Goal: Transaction & Acquisition: Book appointment/travel/reservation

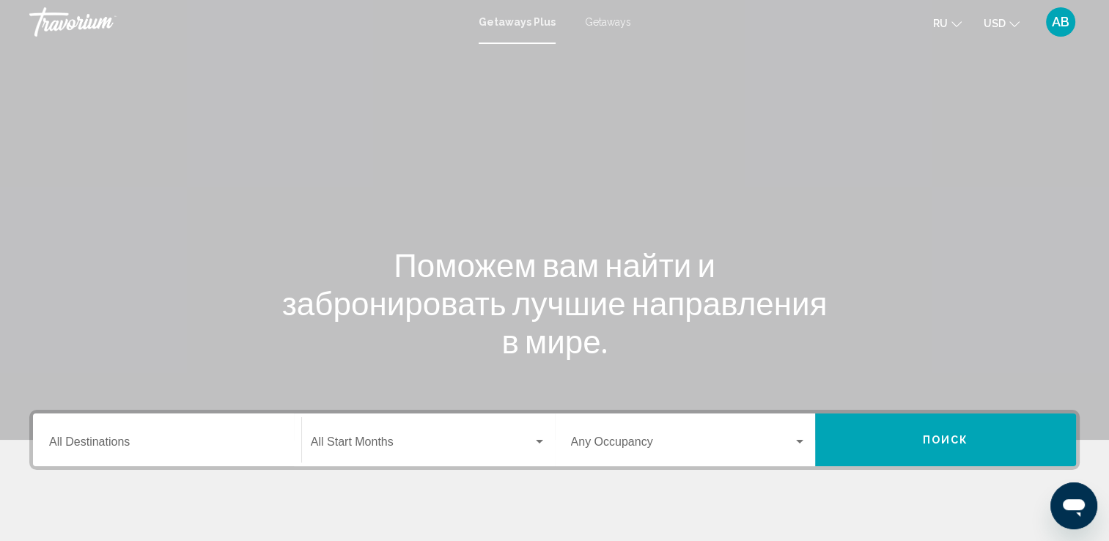
click at [602, 28] on div "Getaways Plus Getaways ru English Español Français Italiano Português русский U…" at bounding box center [554, 22] width 1109 height 31
click at [603, 24] on span "Getaways" at bounding box center [608, 22] width 46 height 12
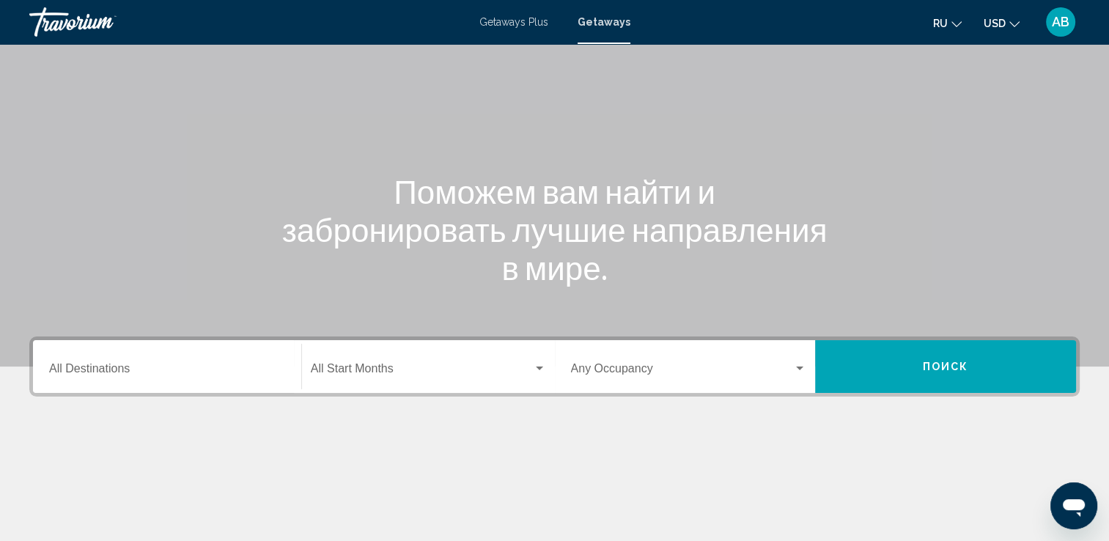
click at [144, 361] on div "Destination All Destinations" at bounding box center [167, 367] width 236 height 46
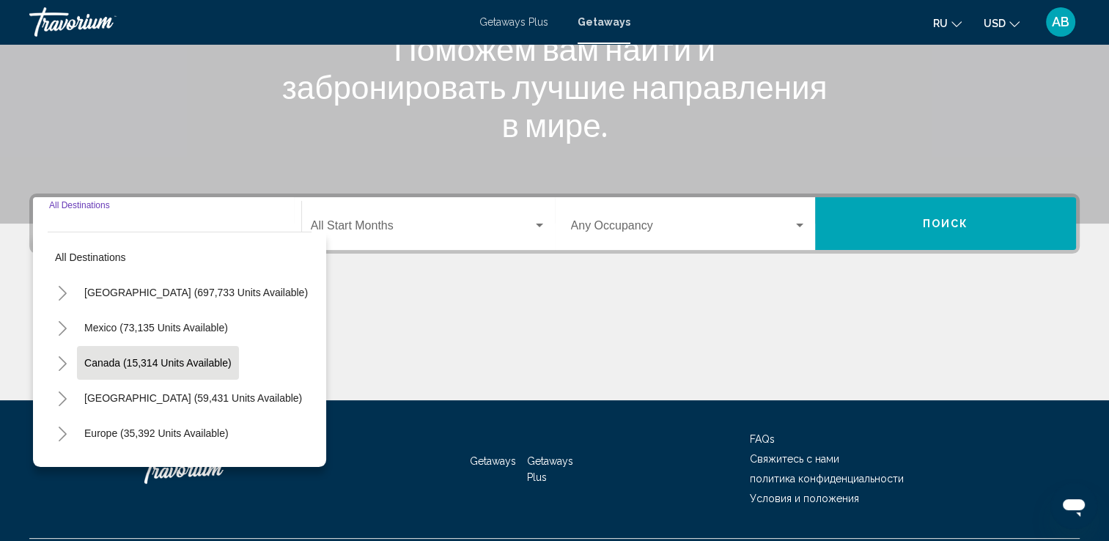
scroll to position [254, 0]
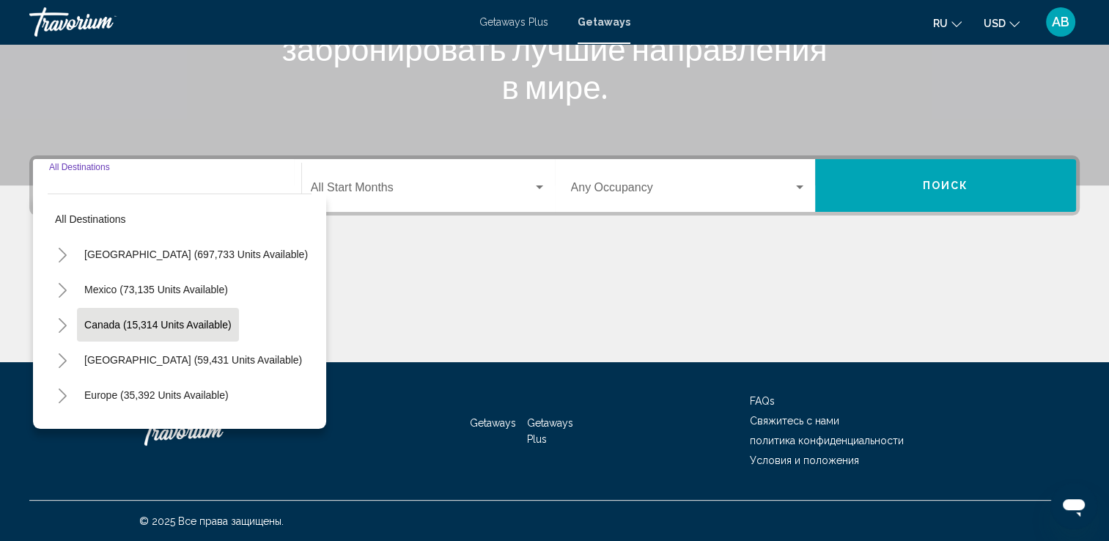
click at [91, 319] on span "Canada (15,314 units available)" at bounding box center [157, 325] width 147 height 12
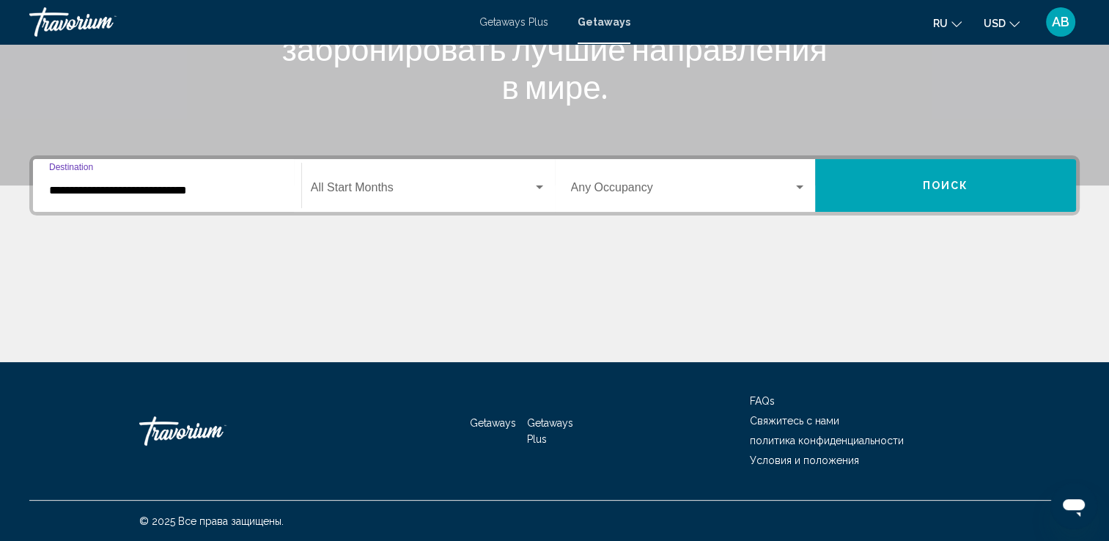
click at [245, 198] on div "**********" at bounding box center [167, 186] width 236 height 46
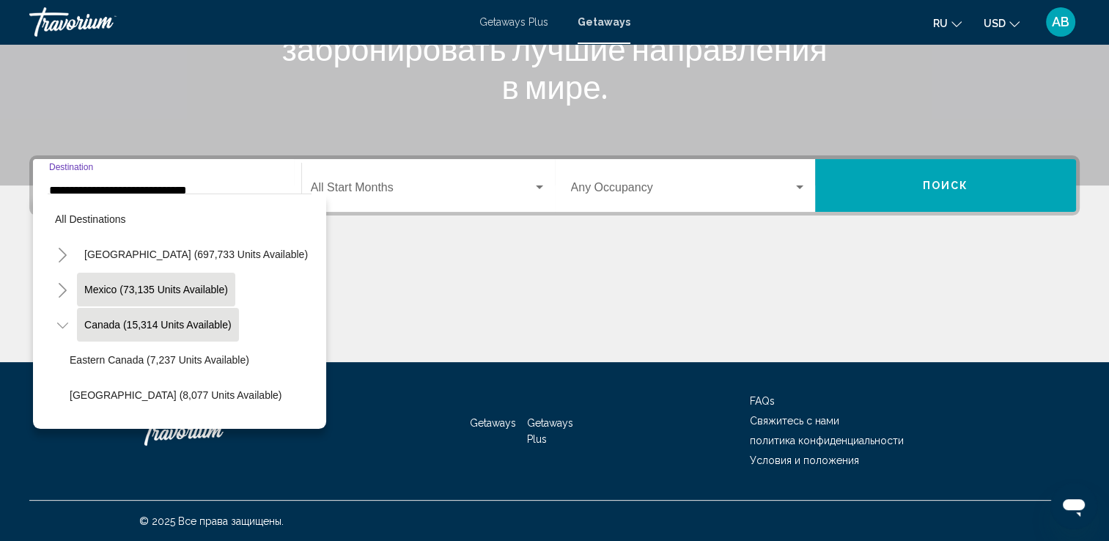
scroll to position [22, 0]
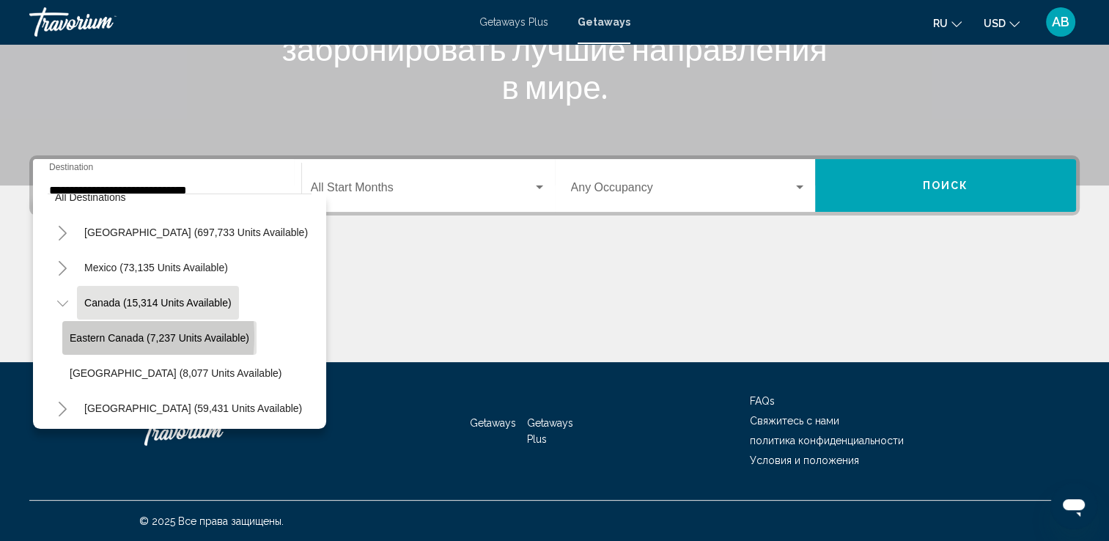
click at [92, 336] on span "Eastern Canada (7,237 units available)" at bounding box center [160, 338] width 180 height 12
type input "**********"
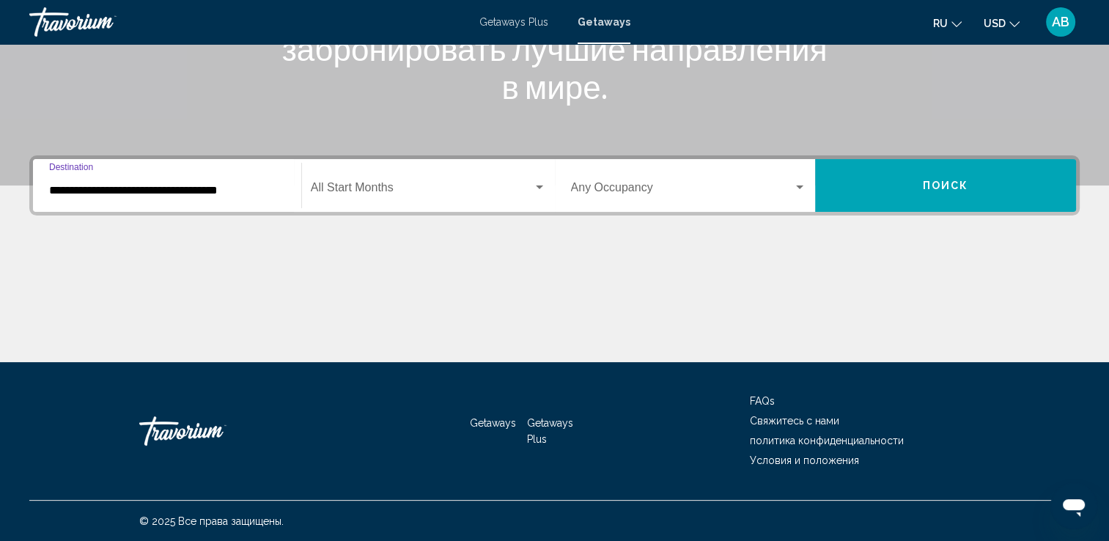
click at [380, 192] on span "Search widget" at bounding box center [422, 190] width 222 height 13
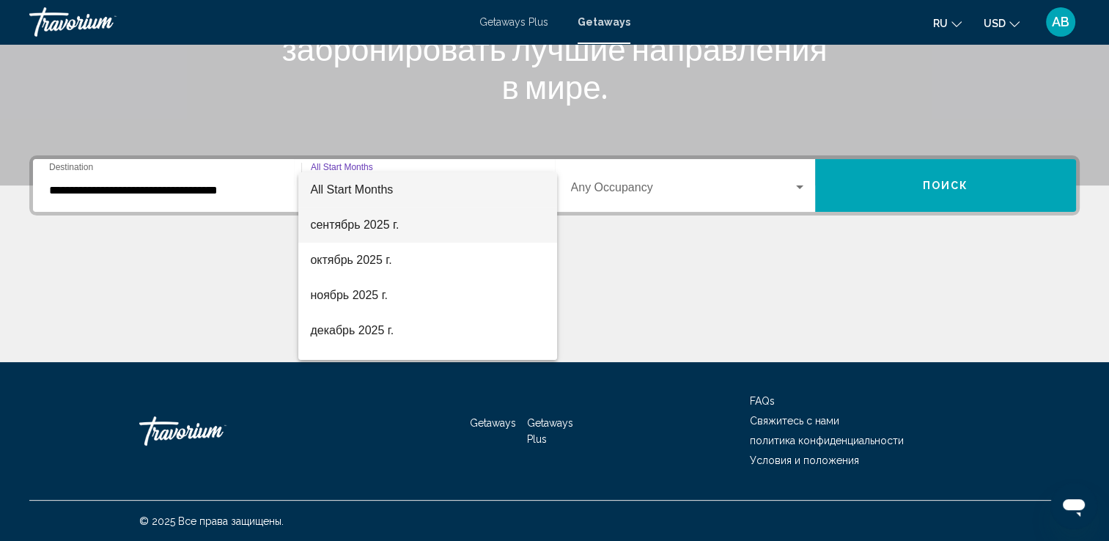
click at [367, 230] on span "сентябрь 2025 г." at bounding box center [427, 225] width 235 height 35
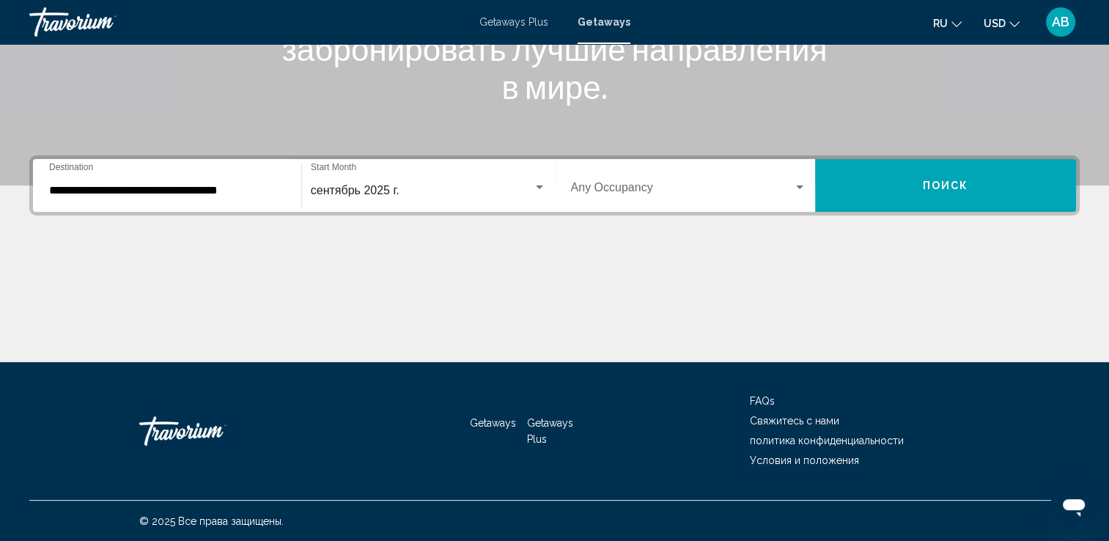
click at [672, 182] on div "Occupancy Any Occupancy" at bounding box center [689, 186] width 236 height 46
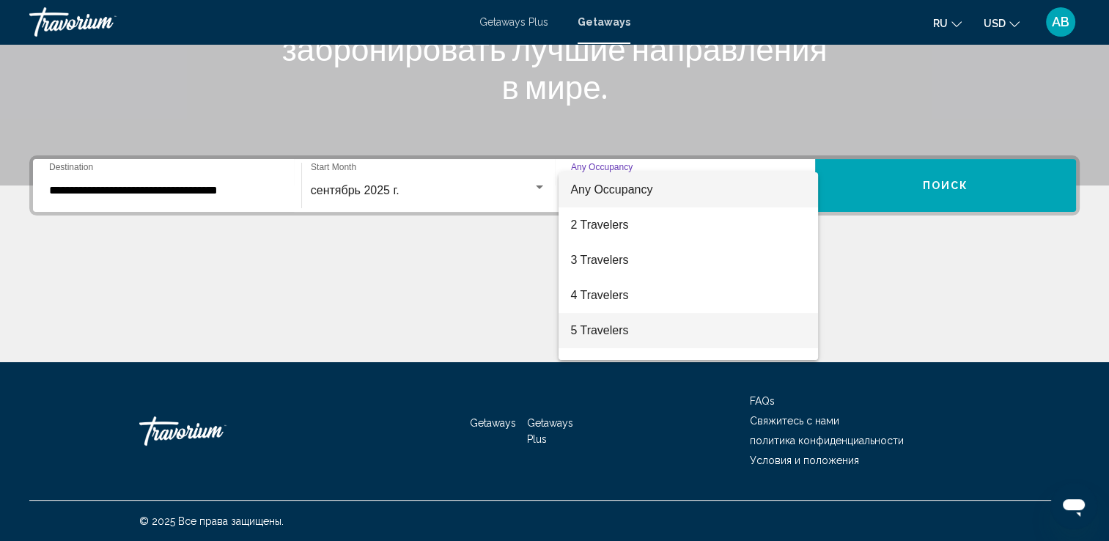
scroll to position [73, 0]
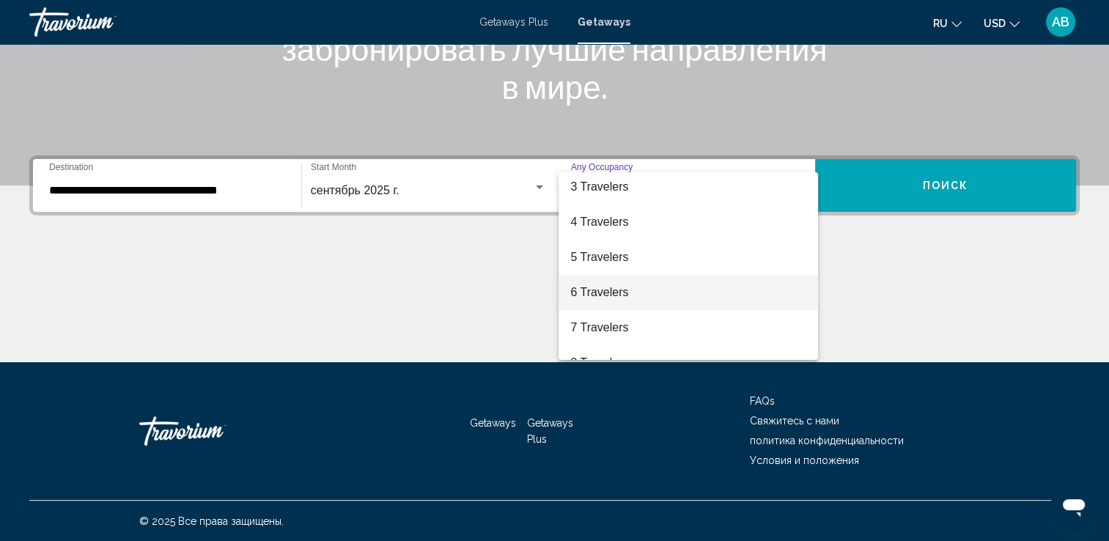
click at [674, 287] on span "6 Travelers" at bounding box center [688, 292] width 236 height 35
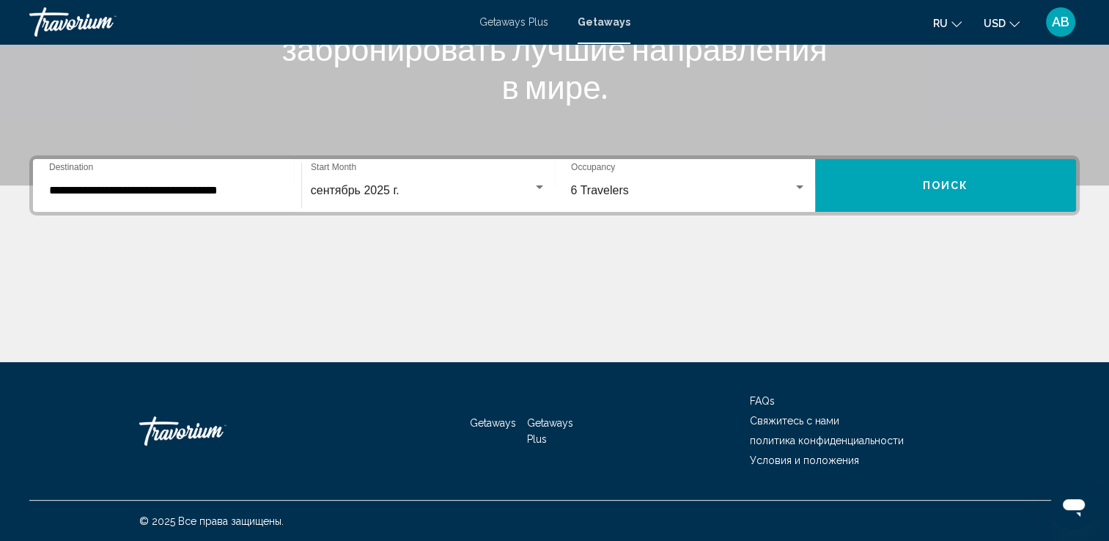
click at [1011, 26] on icon "Change currency" at bounding box center [1015, 24] width 10 height 10
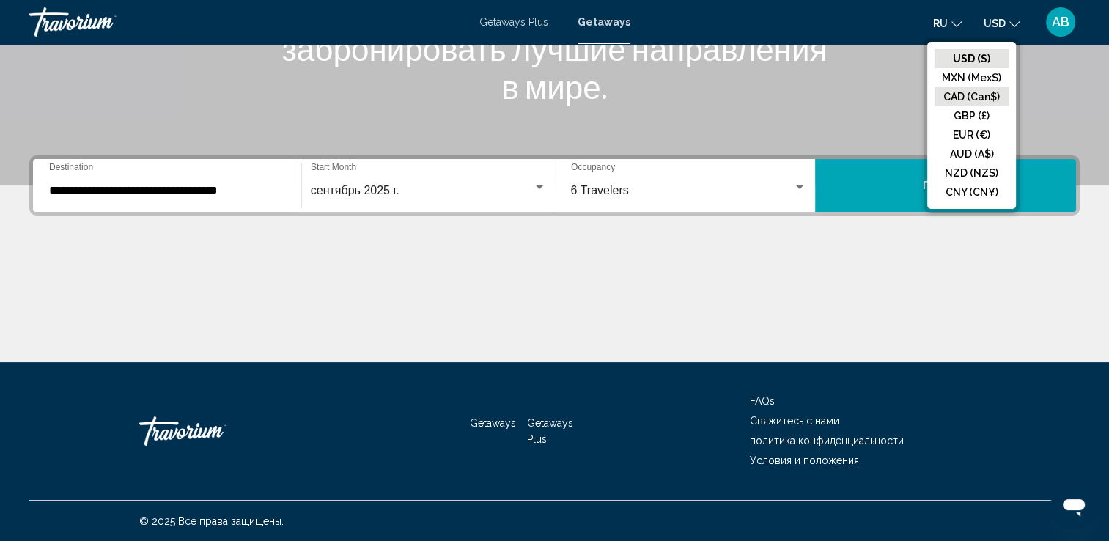
click at [983, 92] on button "CAD (Can$)" at bounding box center [972, 96] width 74 height 19
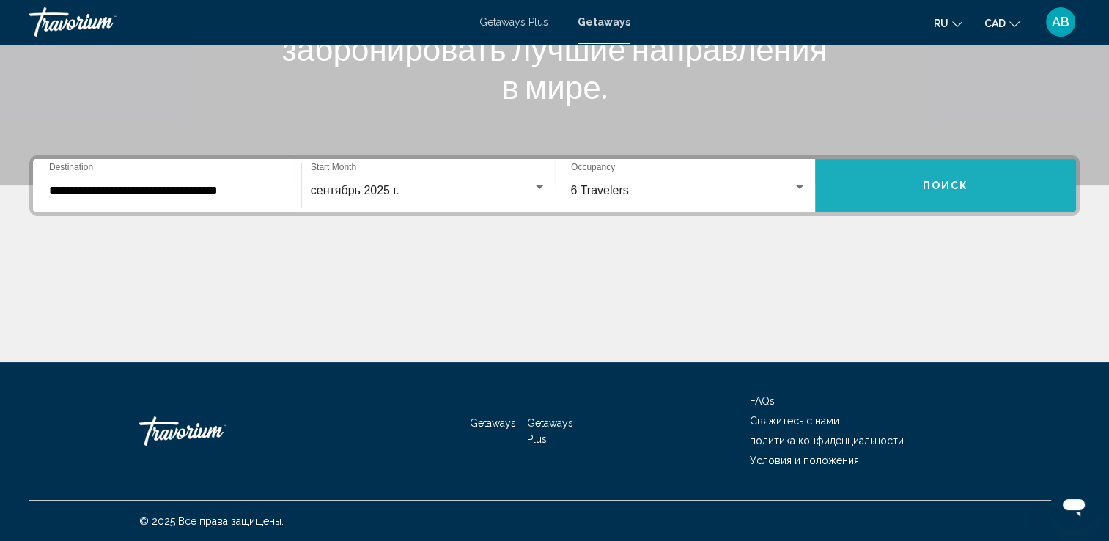
click at [895, 186] on button "Поиск" at bounding box center [945, 185] width 261 height 53
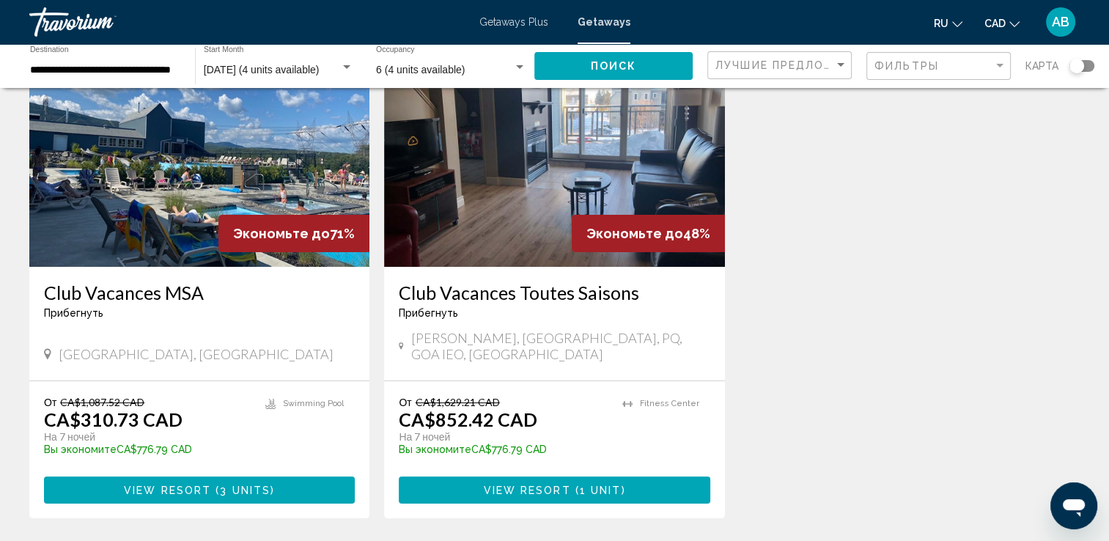
scroll to position [147, 0]
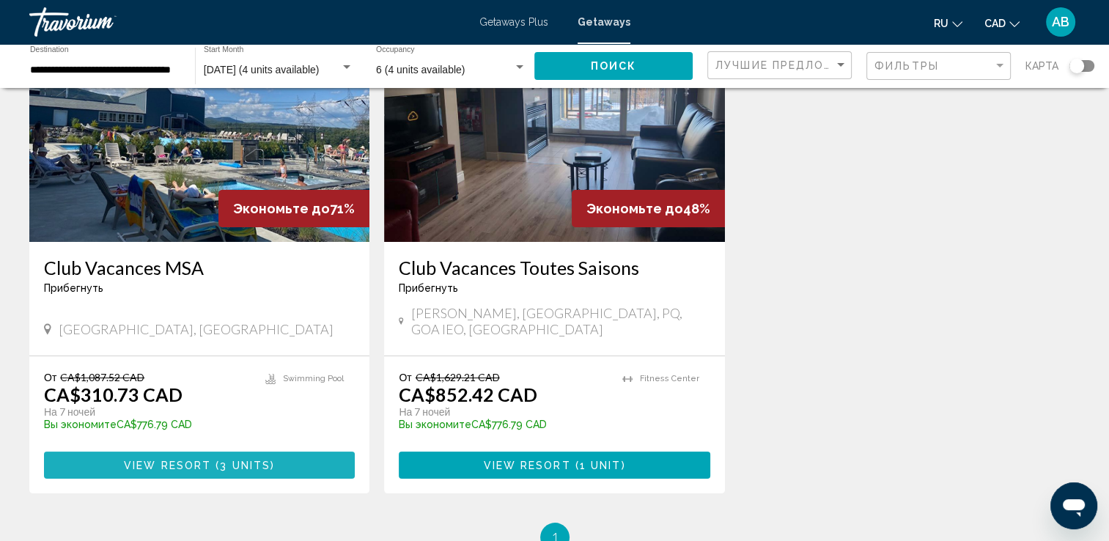
click at [177, 460] on span "View Resort" at bounding box center [167, 466] width 87 height 12
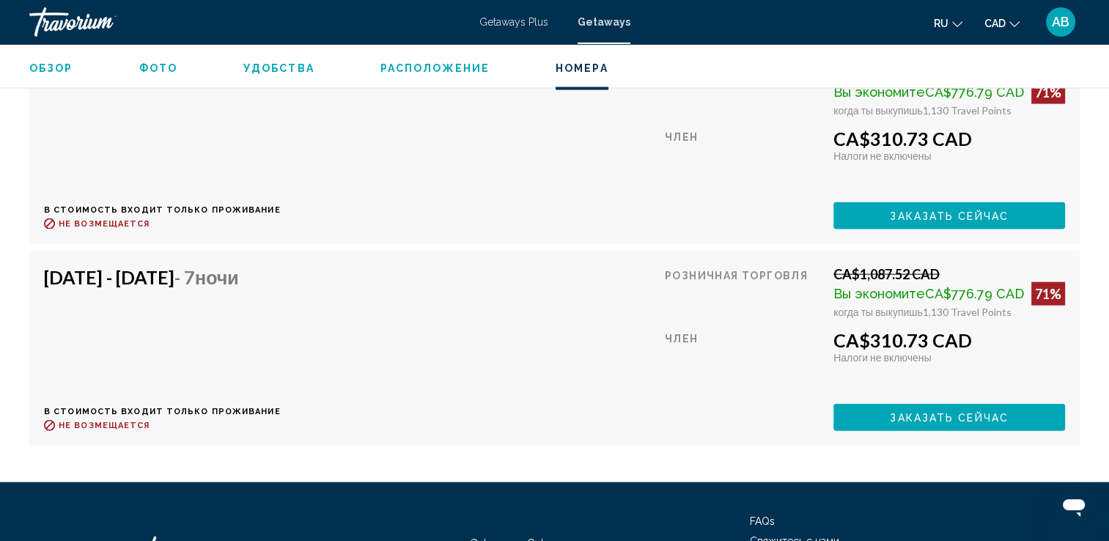
scroll to position [3226, 0]
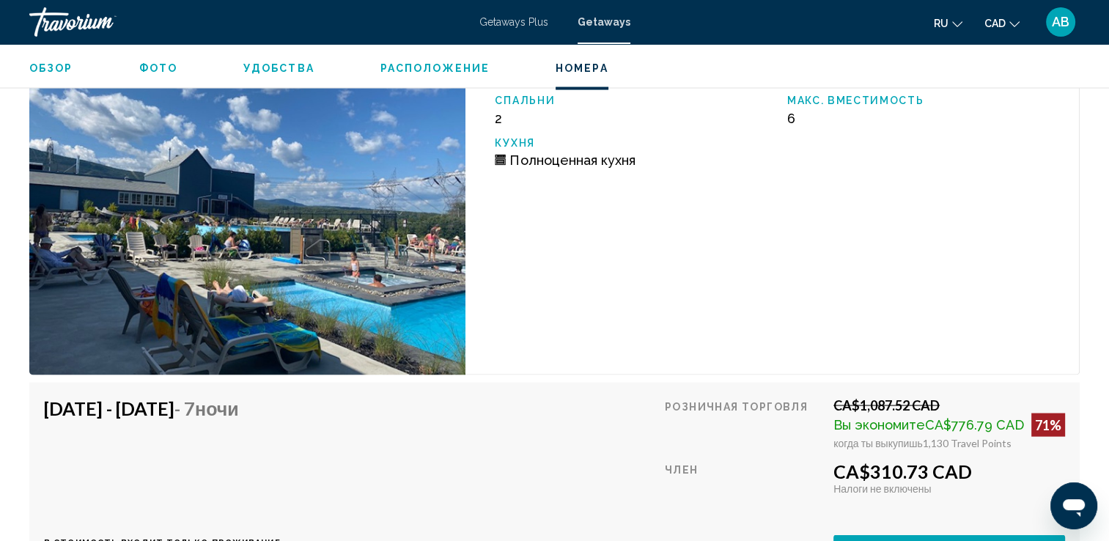
scroll to position [2640, 0]
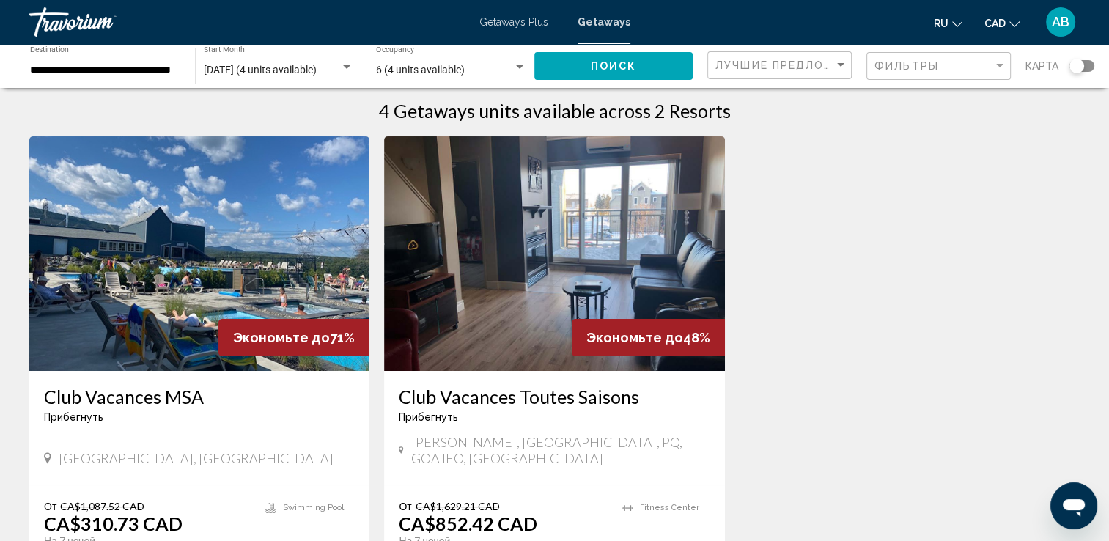
scroll to position [73, 0]
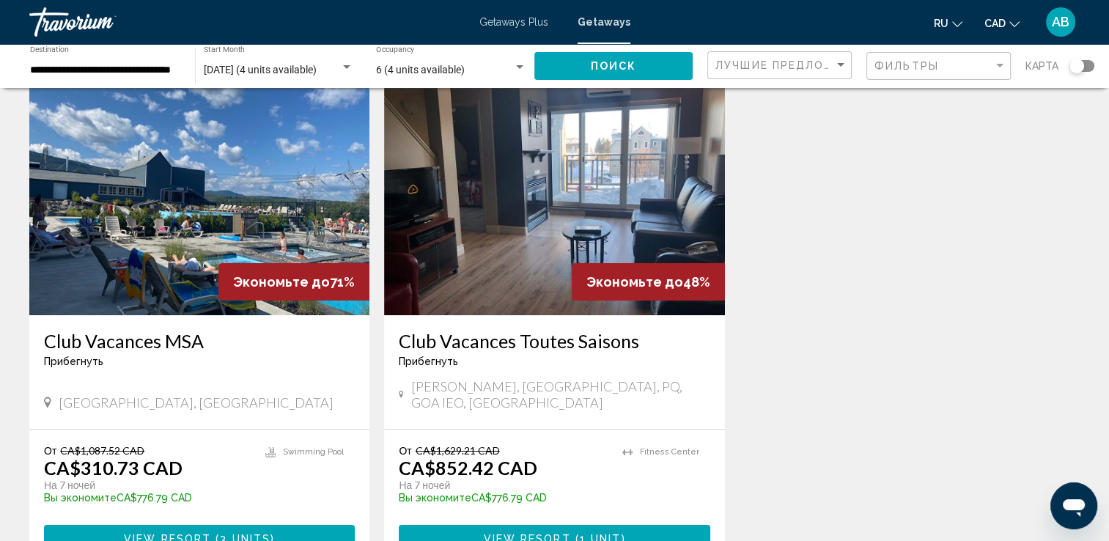
click at [455, 79] on div "6 (4 units available) Occupancy Any Occupancy" at bounding box center [451, 66] width 150 height 40
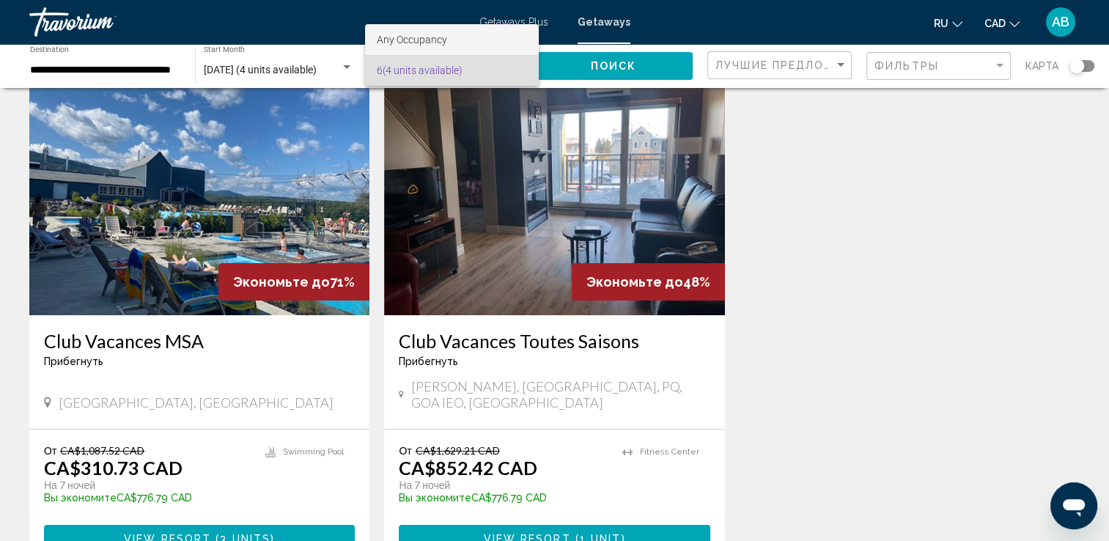
click at [428, 39] on span "Any Occupancy" at bounding box center [412, 40] width 70 height 12
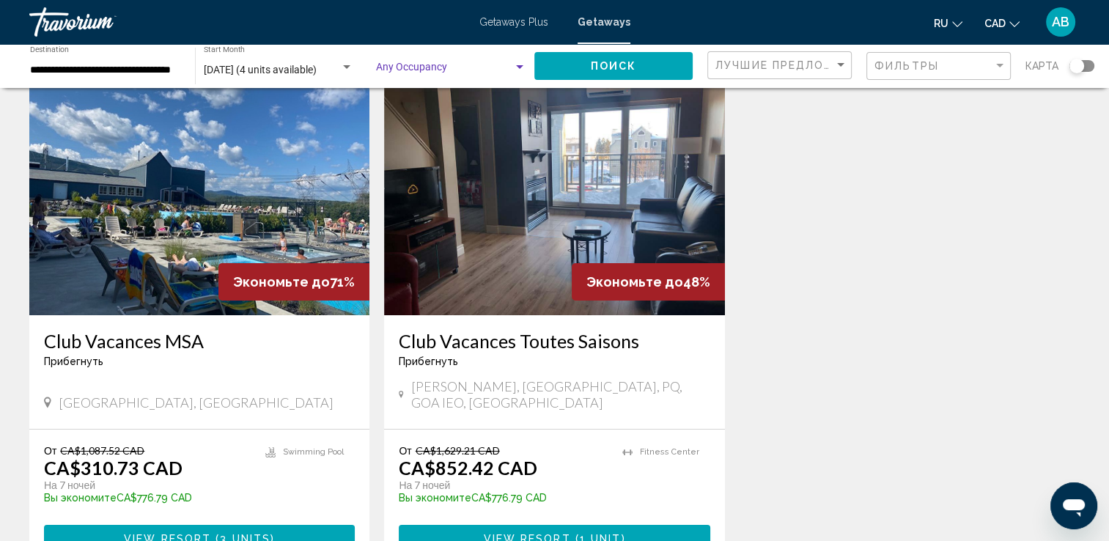
click at [505, 69] on span "Search widget" at bounding box center [444, 71] width 137 height 12
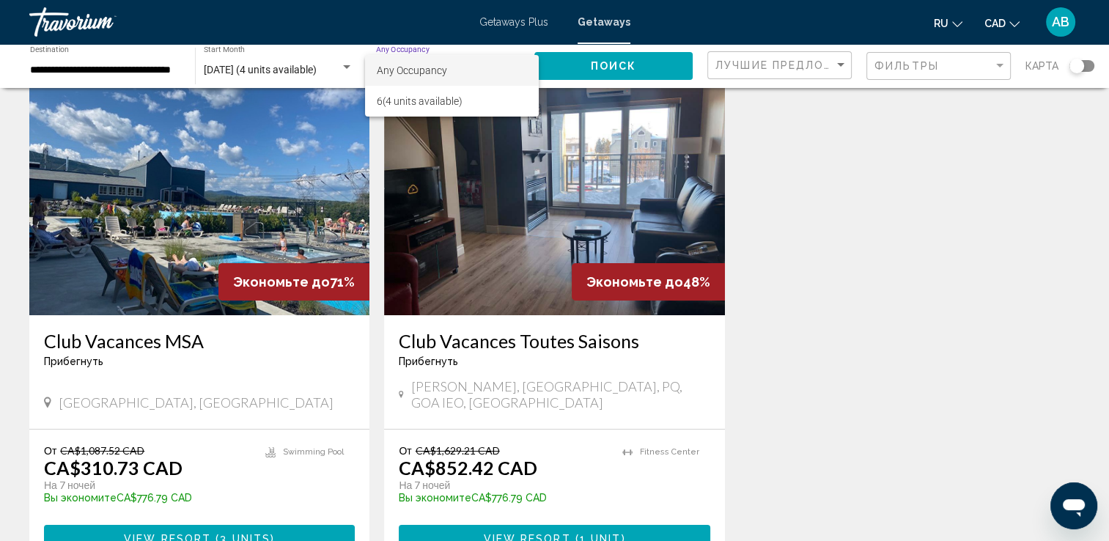
click at [345, 68] on div at bounding box center [554, 270] width 1109 height 541
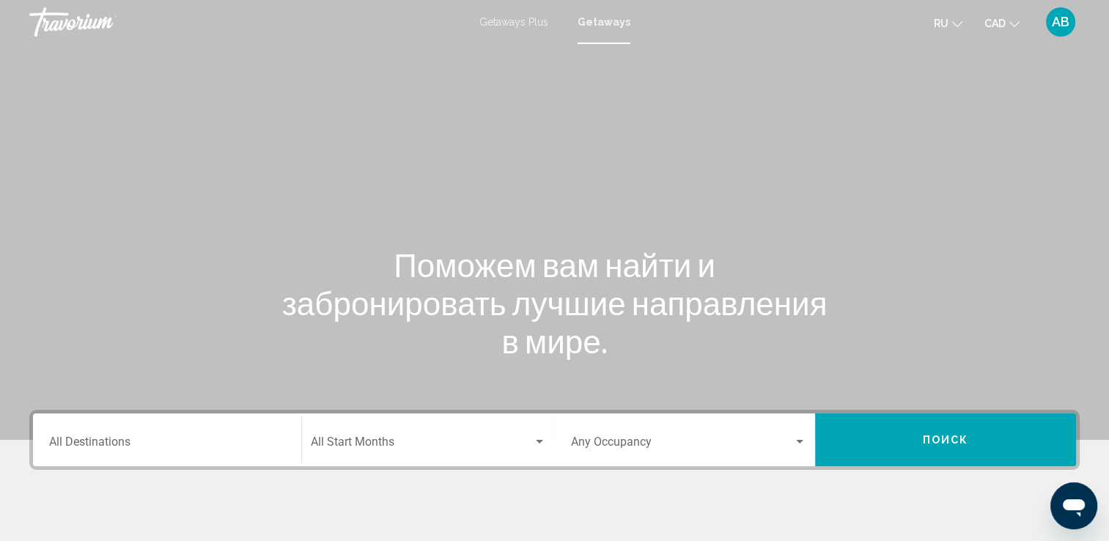
click at [276, 451] on div "Destination All Destinations" at bounding box center [167, 440] width 236 height 46
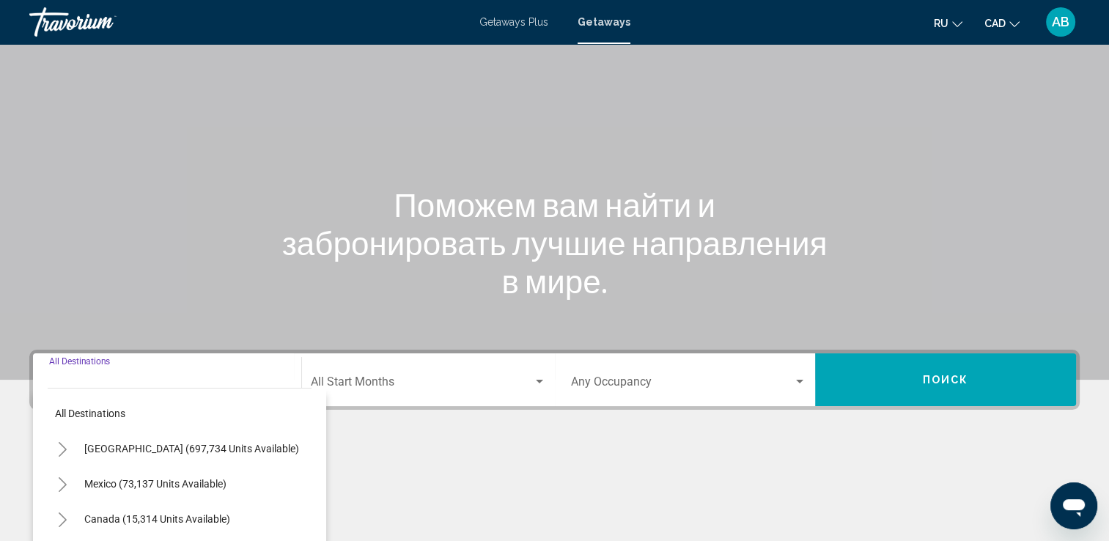
scroll to position [254, 0]
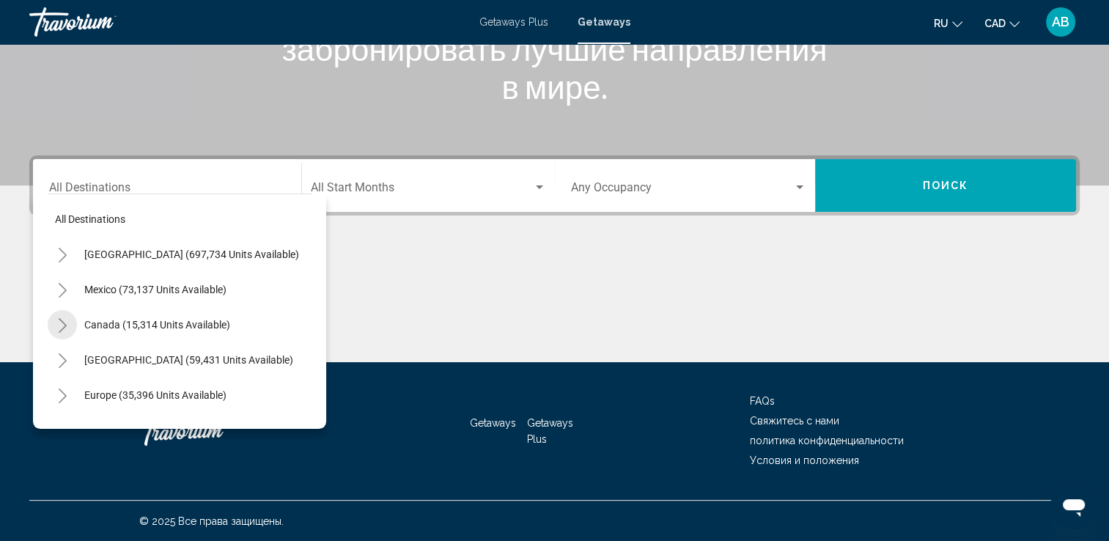
click at [62, 321] on icon "Toggle Canada (15,314 units available)" at bounding box center [63, 325] width 8 height 15
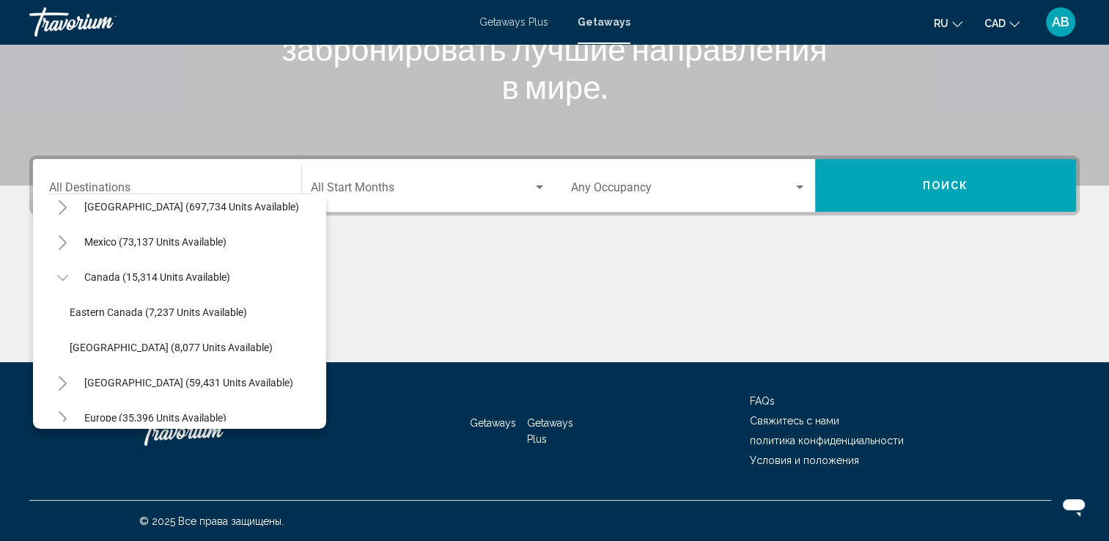
scroll to position [73, 0]
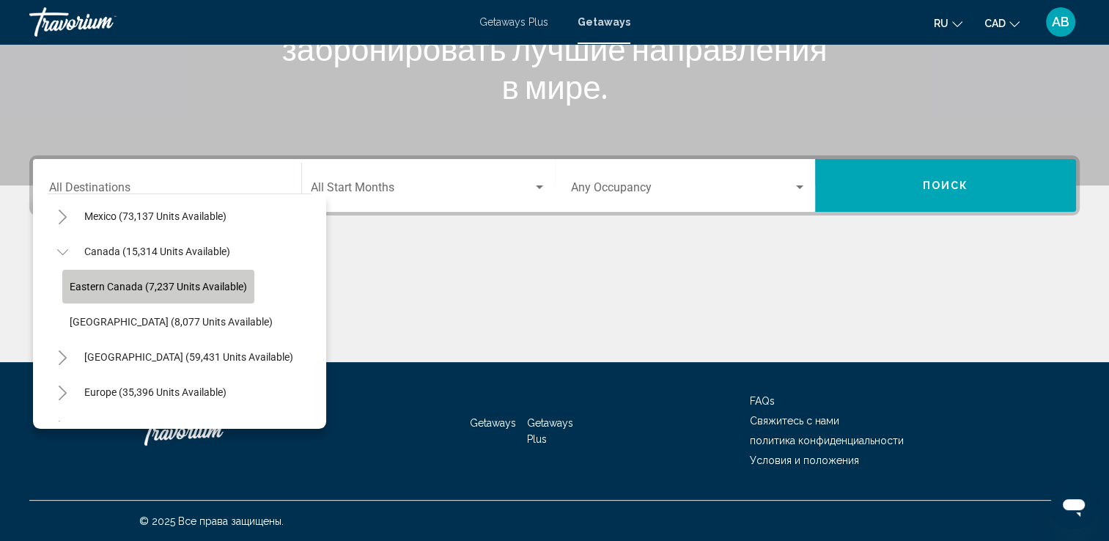
click at [213, 281] on span "Eastern Canada (7,237 units available)" at bounding box center [158, 287] width 177 height 12
type input "**********"
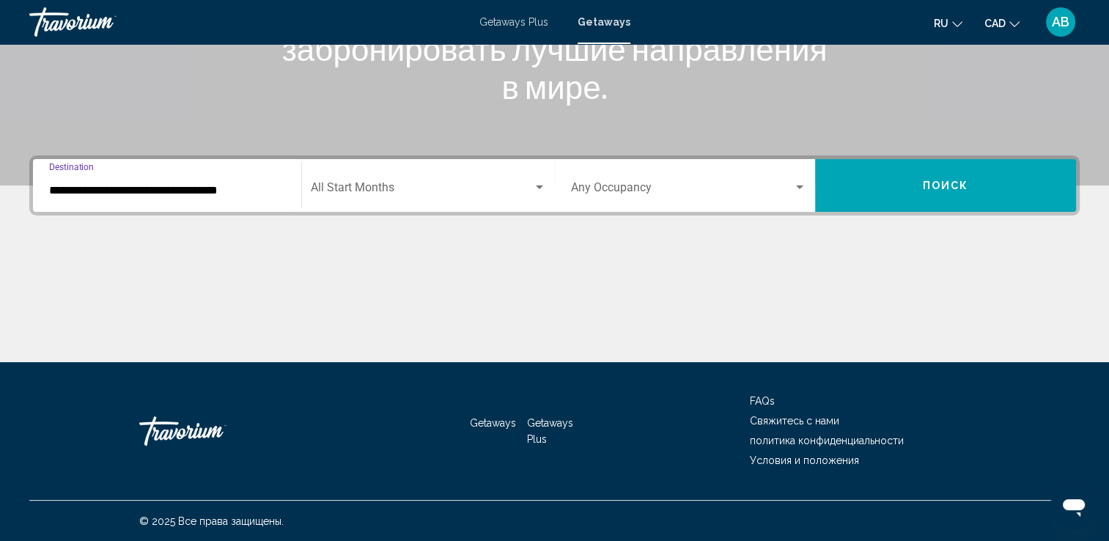
click at [416, 192] on span "Search widget" at bounding box center [422, 190] width 222 height 13
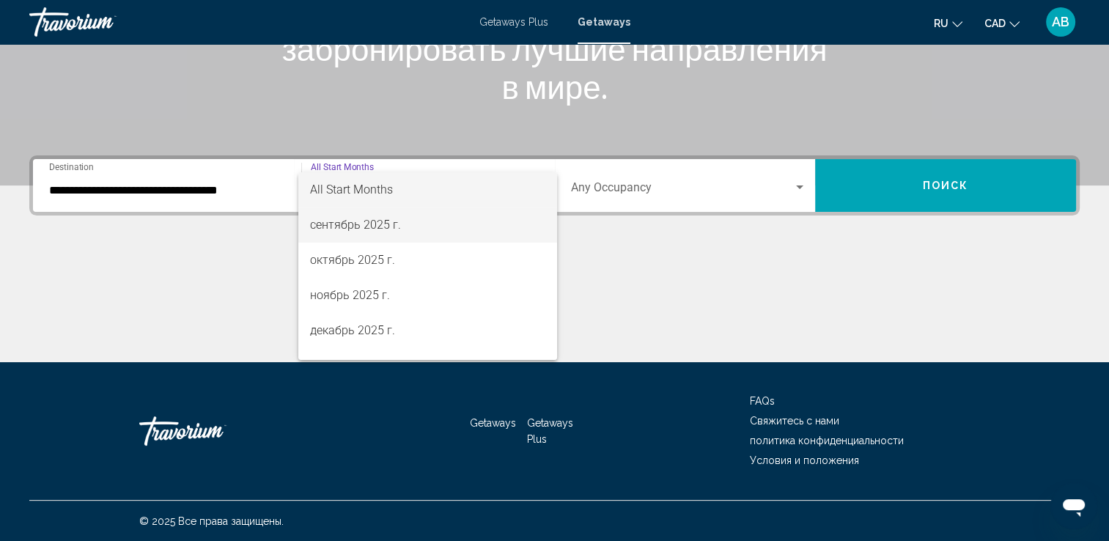
click at [411, 230] on span "сентябрь 2025 г." at bounding box center [427, 225] width 235 height 35
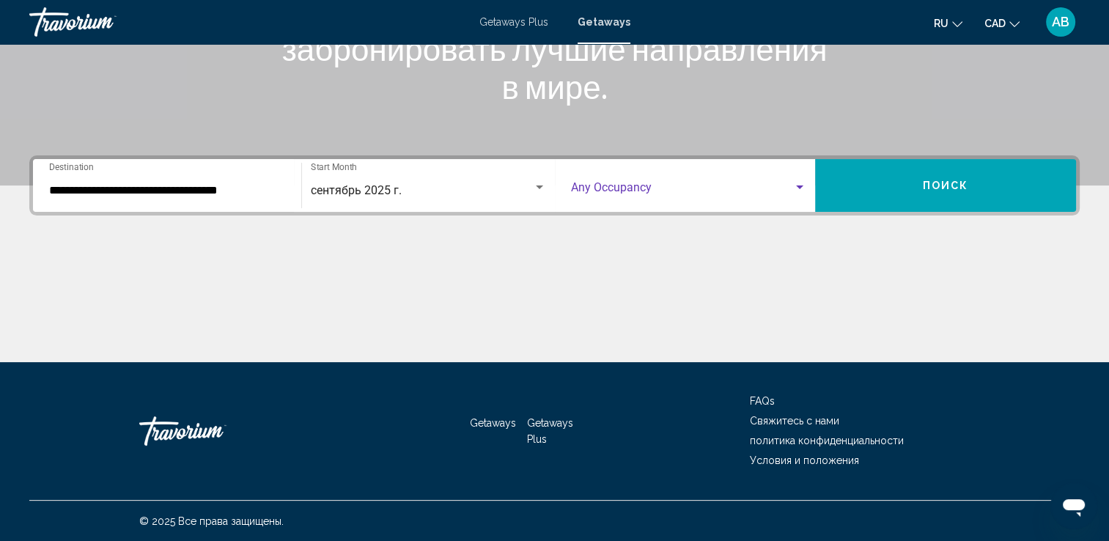
click at [728, 184] on span "Search widget" at bounding box center [682, 190] width 223 height 13
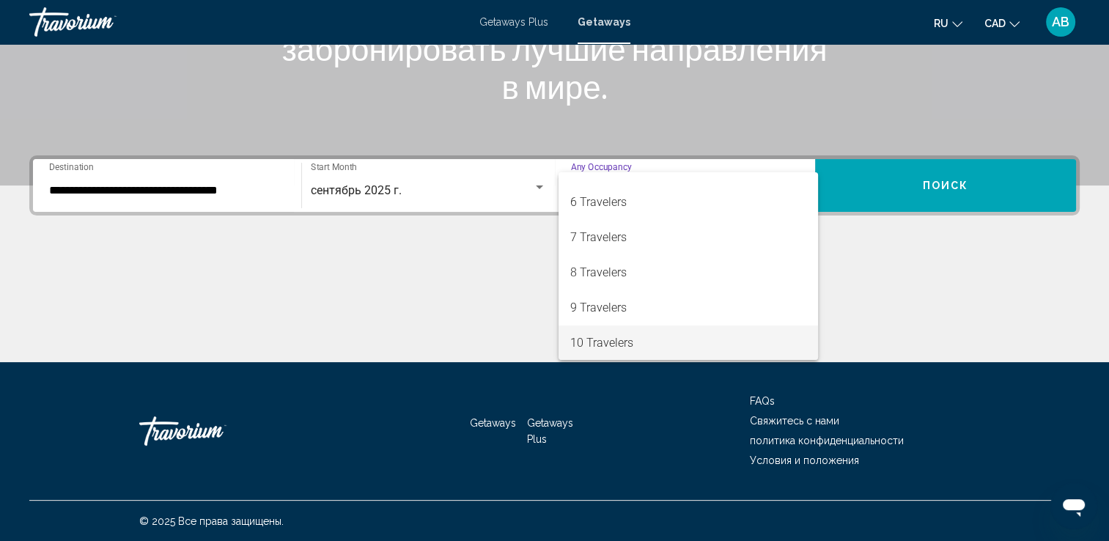
scroll to position [164, 0]
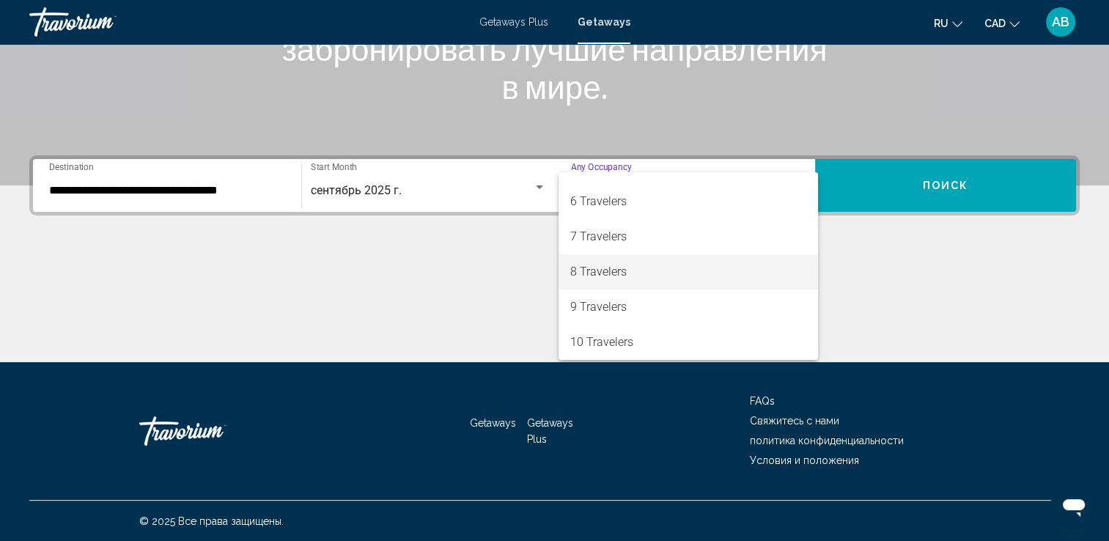
click at [653, 283] on span "8 Travelers" at bounding box center [688, 271] width 236 height 35
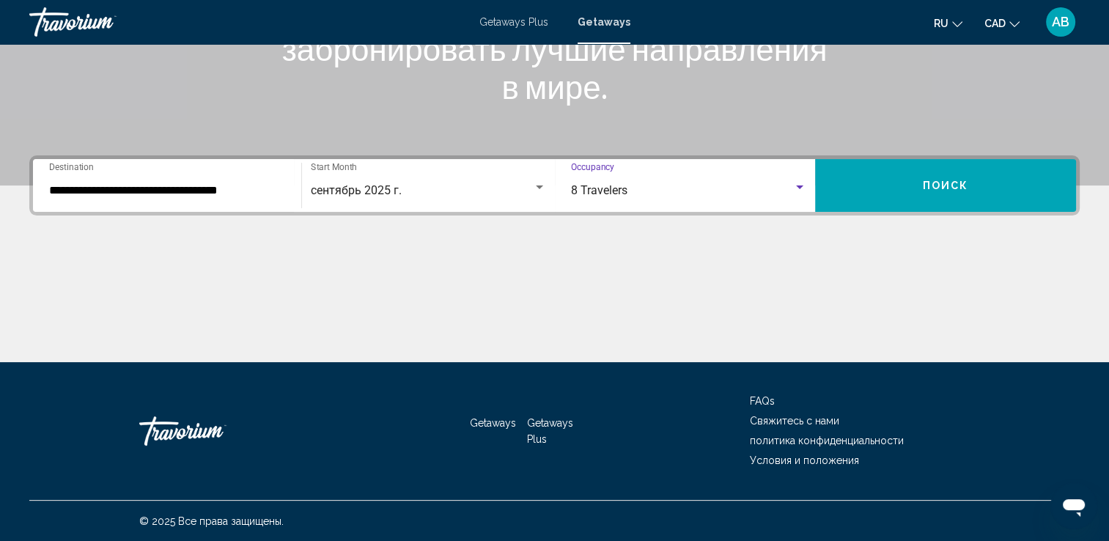
click at [897, 186] on button "Поиск" at bounding box center [945, 185] width 261 height 53
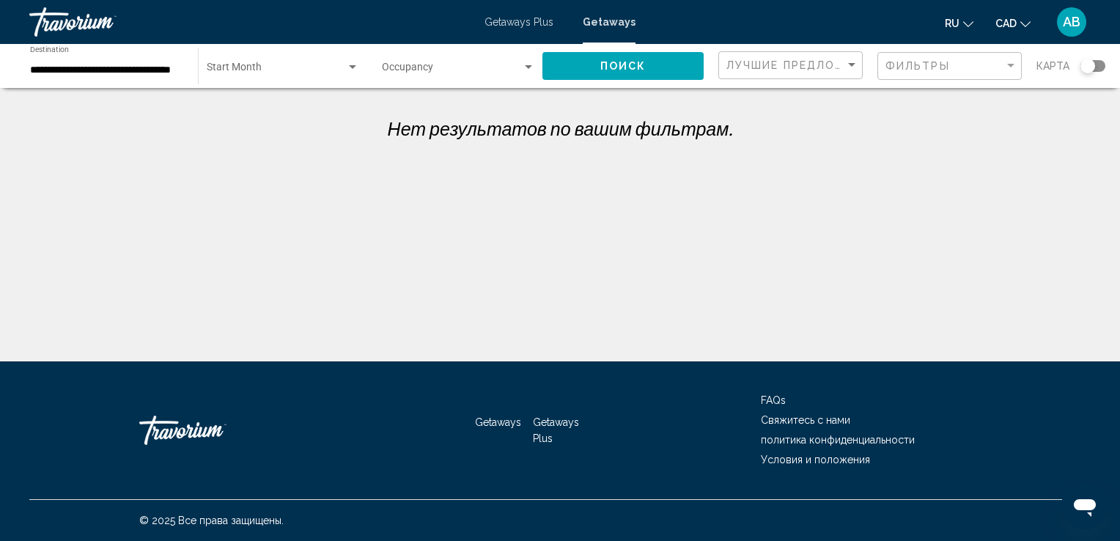
click at [510, 70] on span "Search widget" at bounding box center [452, 71] width 140 height 12
click at [480, 74] on span "Any Occupancy" at bounding box center [458, 70] width 153 height 31
click at [651, 66] on button "Поиск" at bounding box center [623, 65] width 161 height 27
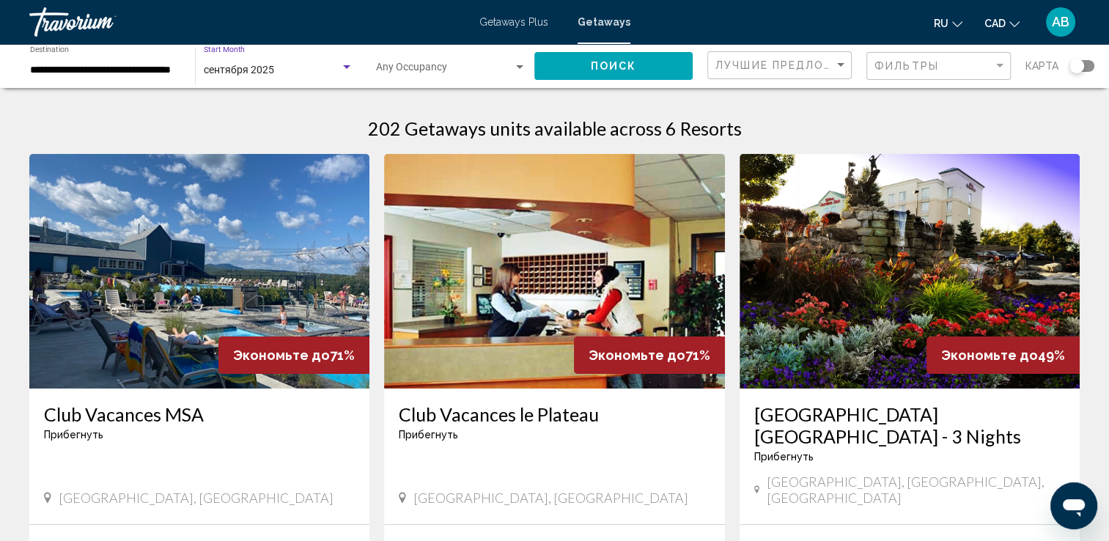
click at [296, 73] on div "сентября 2025" at bounding box center [272, 71] width 136 height 12
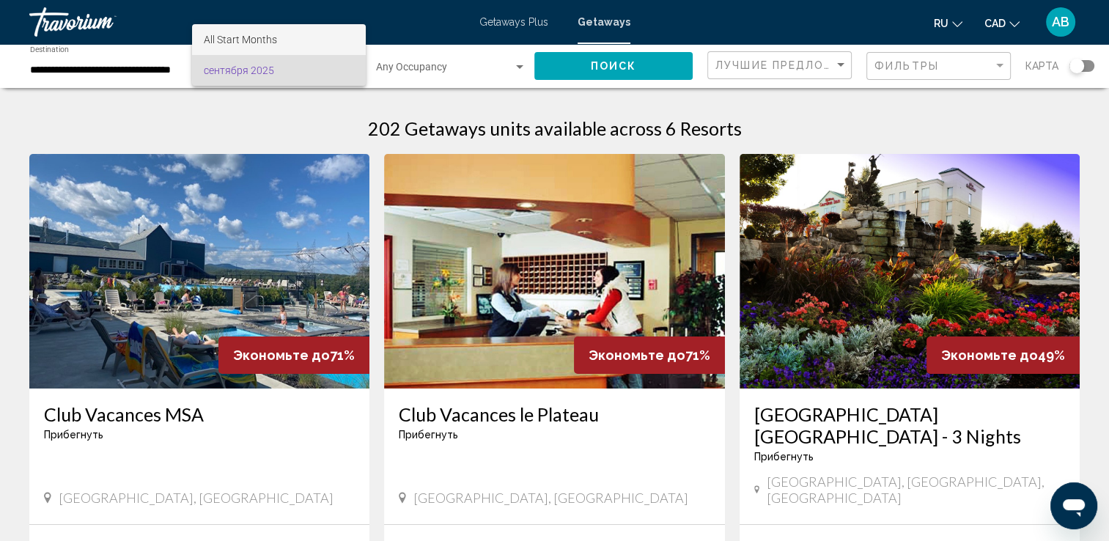
click at [293, 40] on span "All Start Months" at bounding box center [279, 39] width 150 height 31
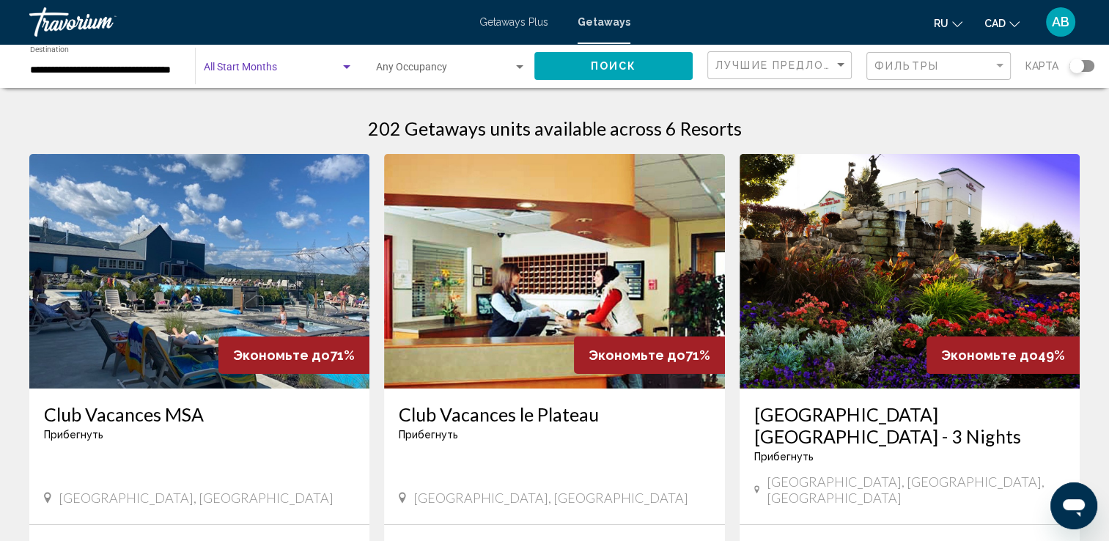
click at [568, 64] on button "Поиск" at bounding box center [614, 65] width 158 height 27
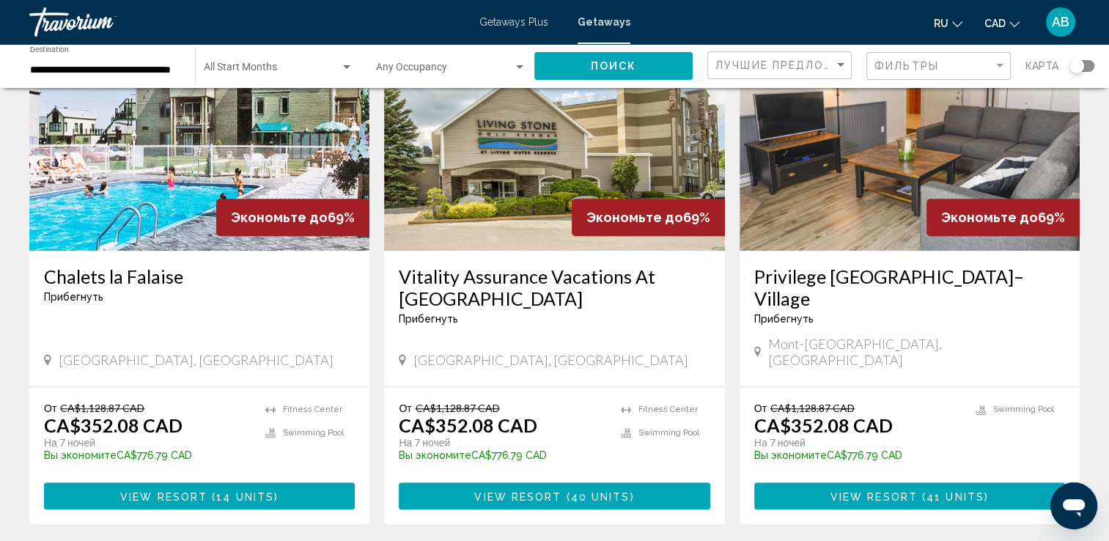
scroll to position [1173, 0]
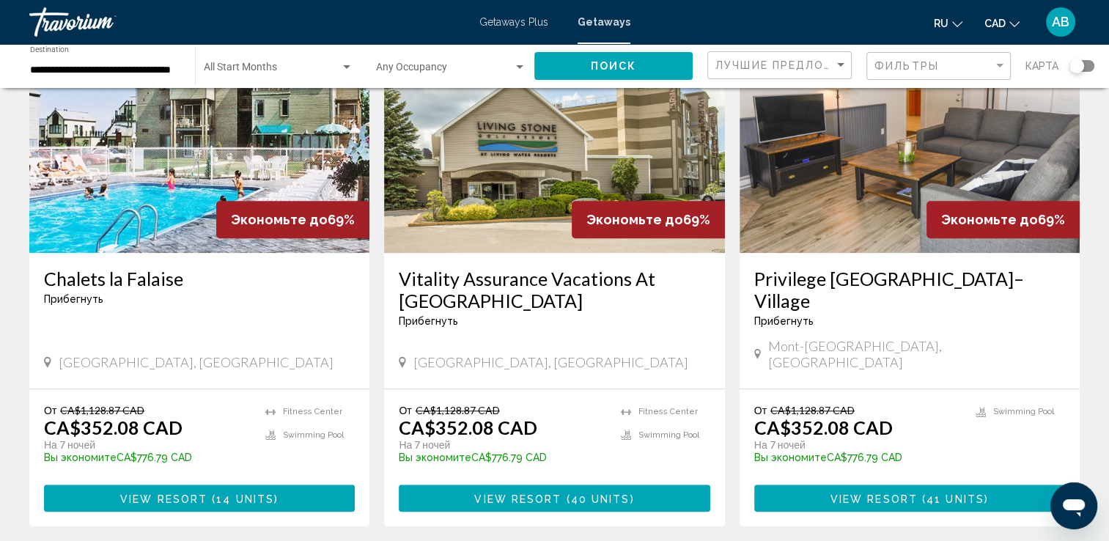
click at [241, 62] on div "Start Month All Start Months" at bounding box center [279, 66] width 150 height 40
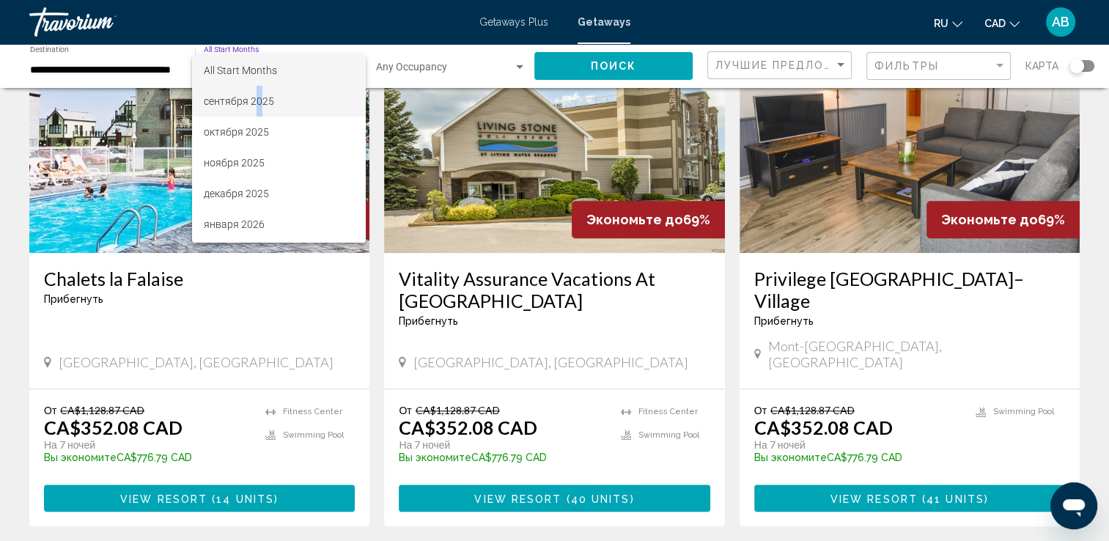
click at [258, 100] on span "сентября 2025" at bounding box center [279, 101] width 150 height 31
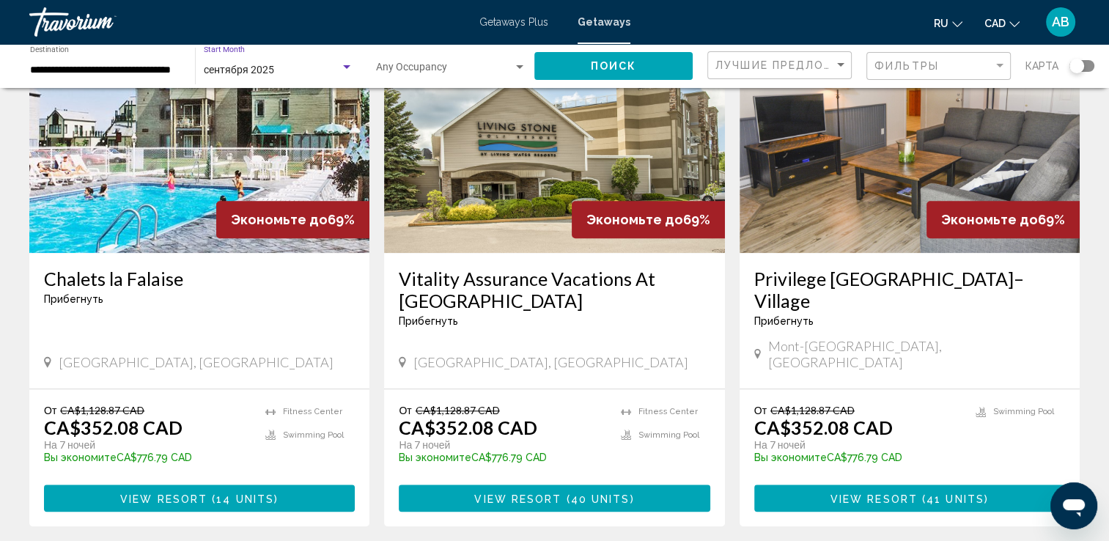
drag, startPoint x: 258, startPoint y: 100, endPoint x: 580, endPoint y: 62, distance: 324.1
click at [580, 62] on button "Поиск" at bounding box center [614, 65] width 158 height 27
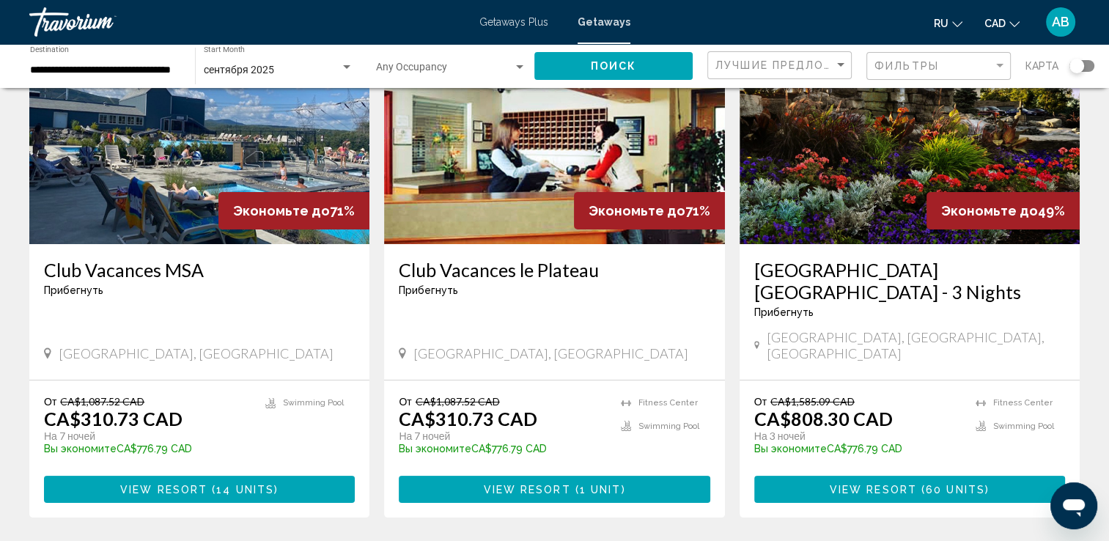
scroll to position [147, 0]
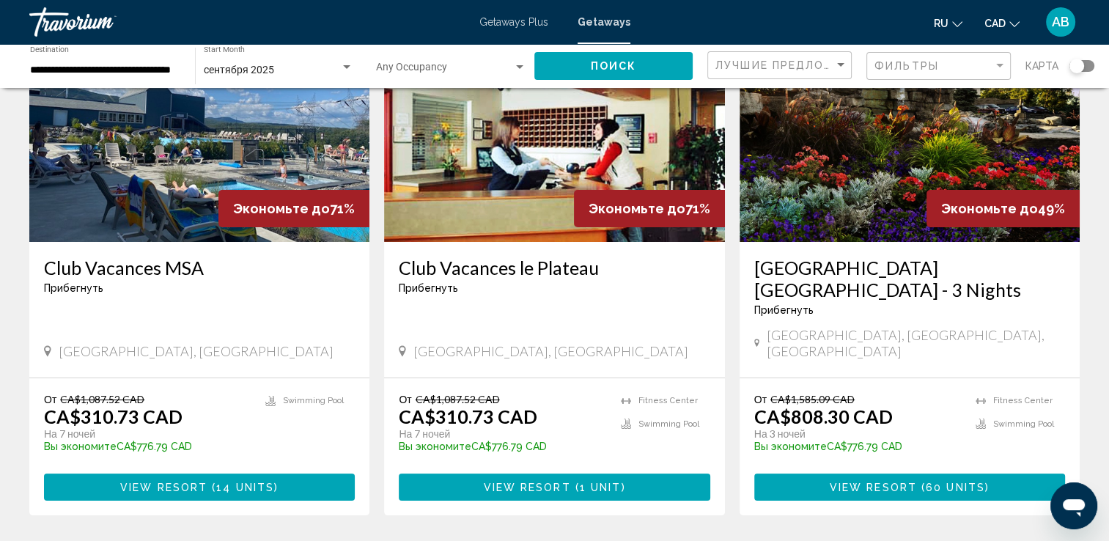
click at [212, 129] on img "Main content" at bounding box center [199, 124] width 340 height 235
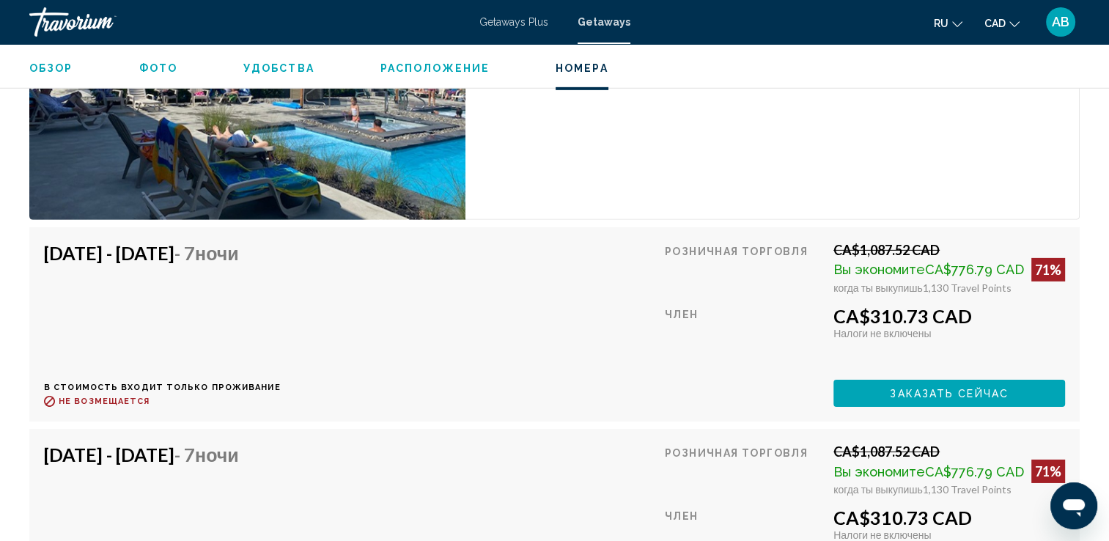
scroll to position [4696, 0]
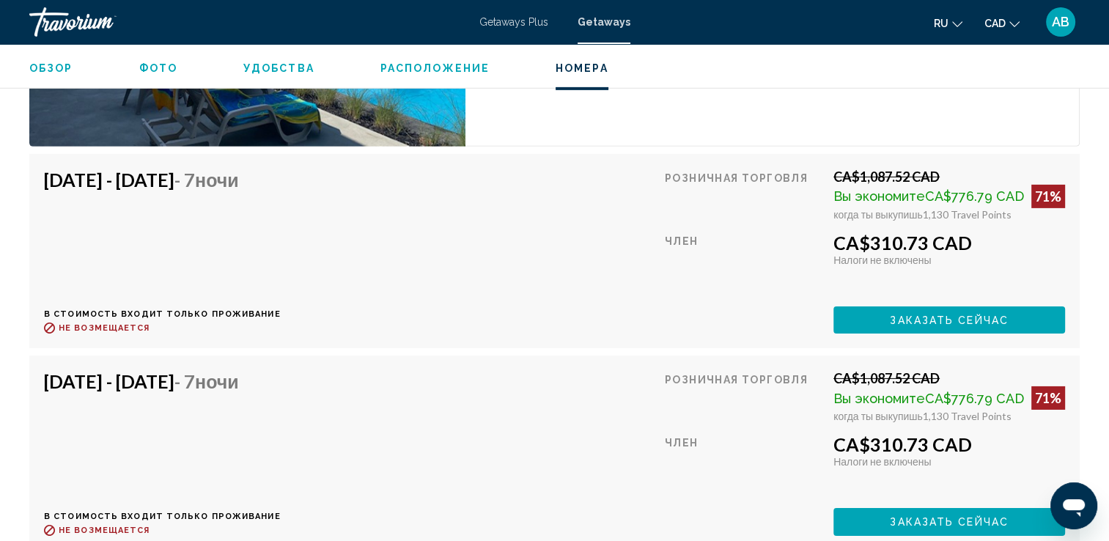
click at [507, 26] on span "Getaways Plus" at bounding box center [514, 22] width 69 height 12
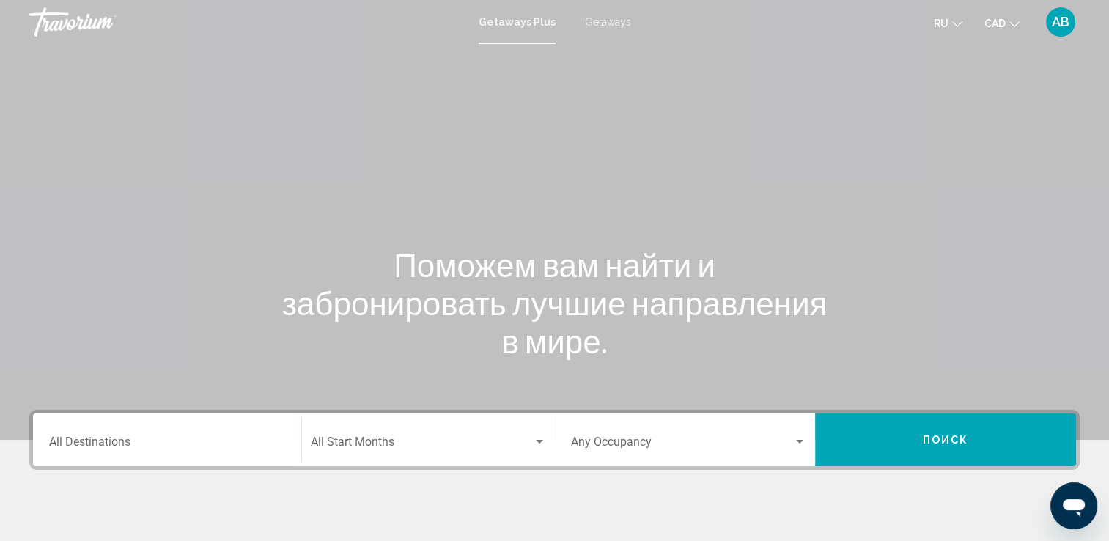
click at [182, 454] on div "Destination All Destinations" at bounding box center [167, 440] width 236 height 46
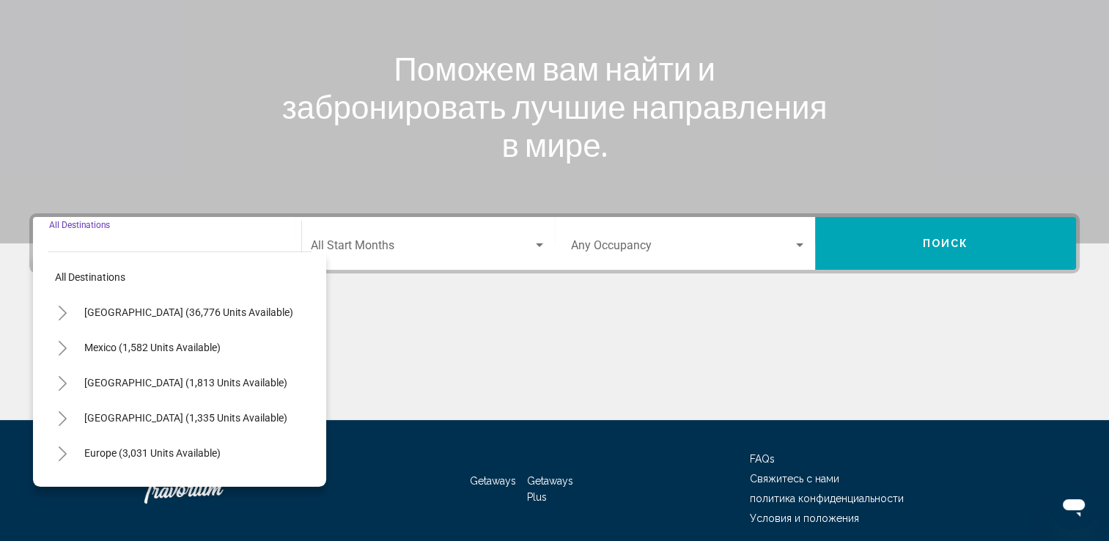
scroll to position [254, 0]
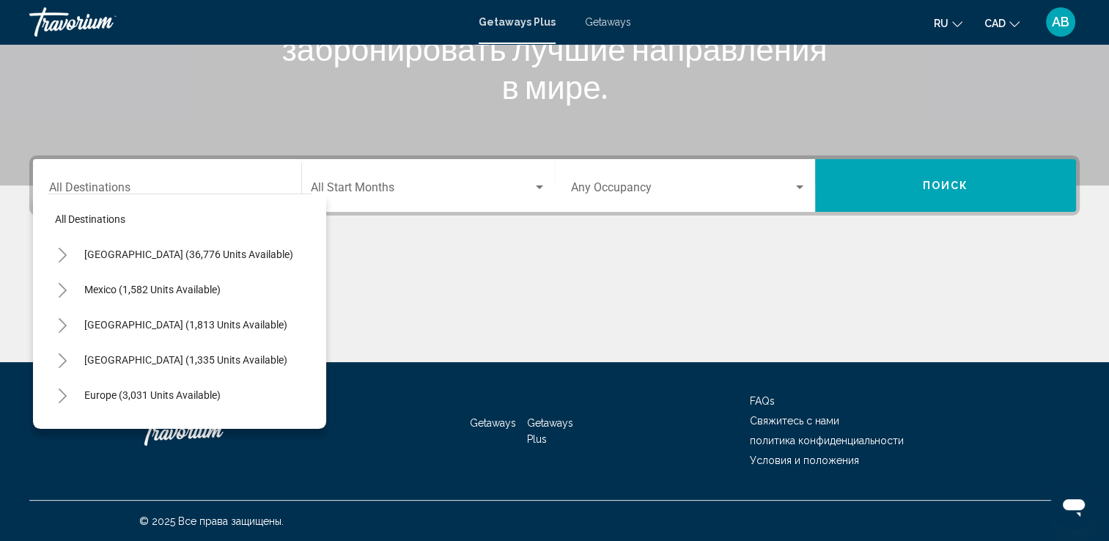
click at [977, 59] on div "Поможем вам найти и забронировать лучшие направления в мире." at bounding box center [554, 48] width 1109 height 114
